Goal: Task Accomplishment & Management: Use online tool/utility

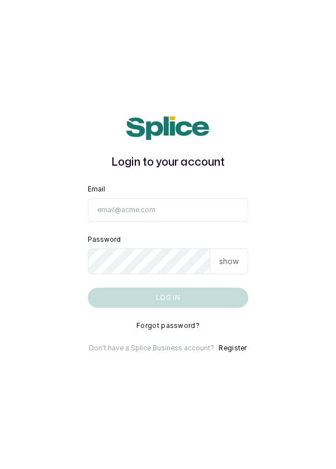
click at [179, 222] on input "Email" at bounding box center [168, 210] width 161 height 24
type input "info@dermaspaceng.com"
click at [88, 288] on button "Log in" at bounding box center [168, 298] width 161 height 20
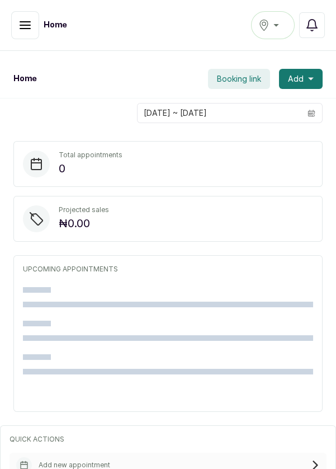
click at [315, 29] on icon "button" at bounding box center [312, 24] width 13 height 13
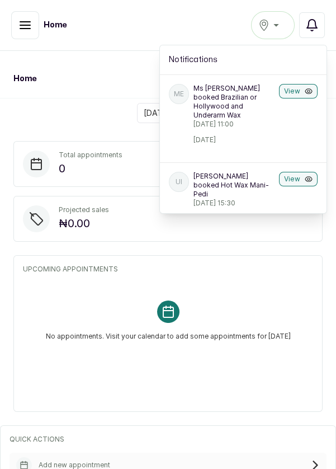
click at [219, 109] on p "Ms [PERSON_NAME] booked Brazilian or Hollywood and Underarm Wax" at bounding box center [234, 102] width 81 height 36
click at [309, 90] on icon "button" at bounding box center [309, 91] width 8 height 8
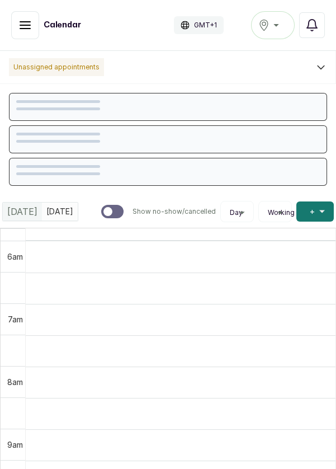
scroll to position [377, 0]
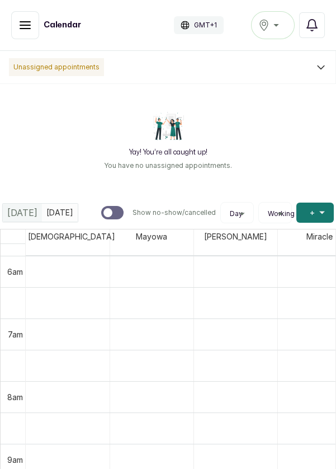
click at [280, 20] on div "Ikoyi" at bounding box center [273, 24] width 29 height 13
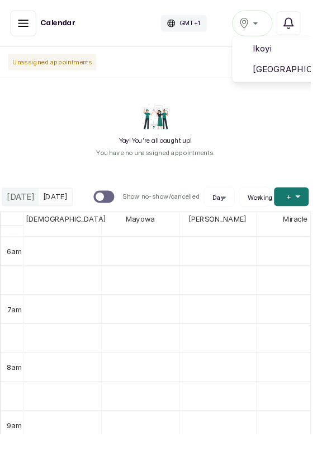
click at [300, 71] on span "[GEOGRAPHIC_DATA]" at bounding box center [314, 74] width 81 height 13
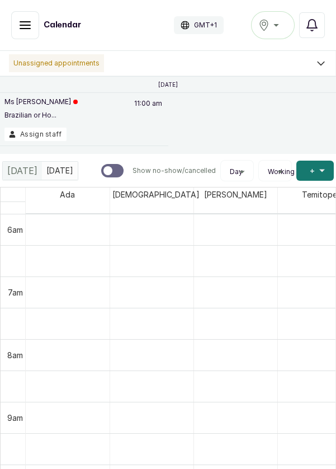
click at [316, 29] on icon "button" at bounding box center [312, 24] width 13 height 13
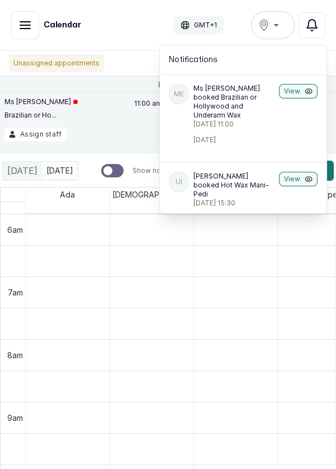
click at [33, 135] on button "Assign staff" at bounding box center [35, 134] width 62 height 13
